Goal: Transaction & Acquisition: Purchase product/service

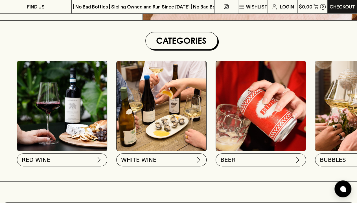
scroll to position [152, 0]
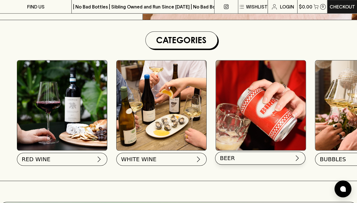
click at [230, 158] on span "BEER" at bounding box center [227, 158] width 15 height 8
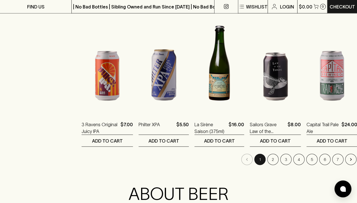
scroll to position [550, 0]
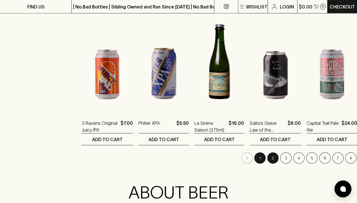
click at [267, 155] on button "2" at bounding box center [272, 157] width 11 height 11
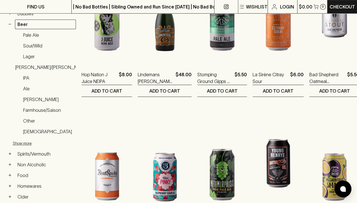
scroll to position [149, 0]
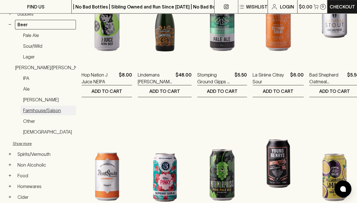
click at [45, 108] on link "Farmhouse/Saison" at bounding box center [48, 110] width 55 height 10
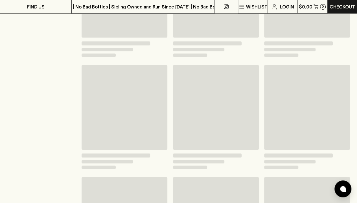
scroll to position [154, 0]
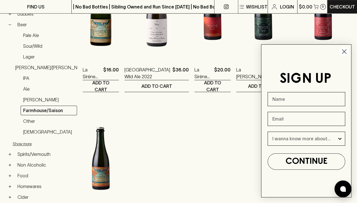
click at [343, 55] on circle "Close dialog" at bounding box center [343, 51] width 9 height 9
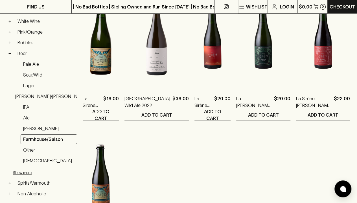
scroll to position [126, 0]
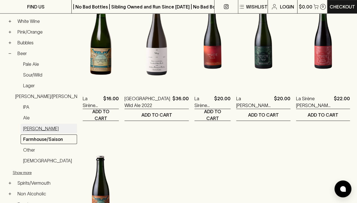
click at [30, 125] on link "[PERSON_NAME]" at bounding box center [49, 128] width 56 height 10
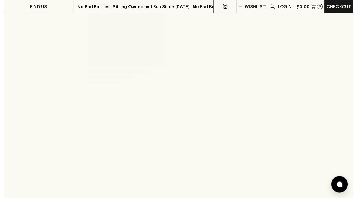
scroll to position [120, 0]
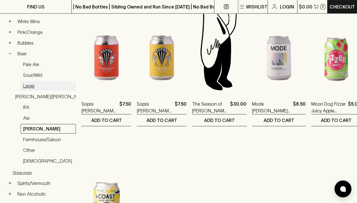
click at [28, 83] on link "Lager" at bounding box center [48, 86] width 55 height 10
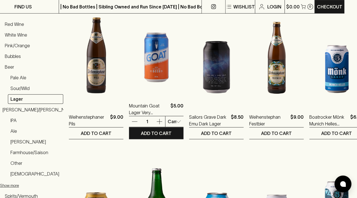
scroll to position [103, 13]
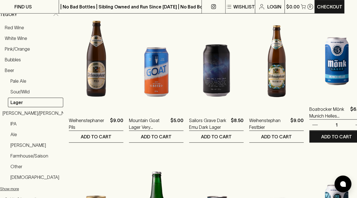
click at [331, 75] on img at bounding box center [336, 48] width 54 height 99
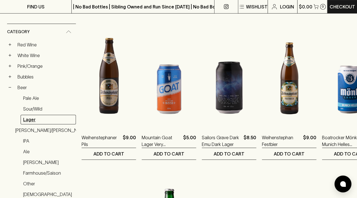
scroll to position [87, 0]
